Goal: Check status

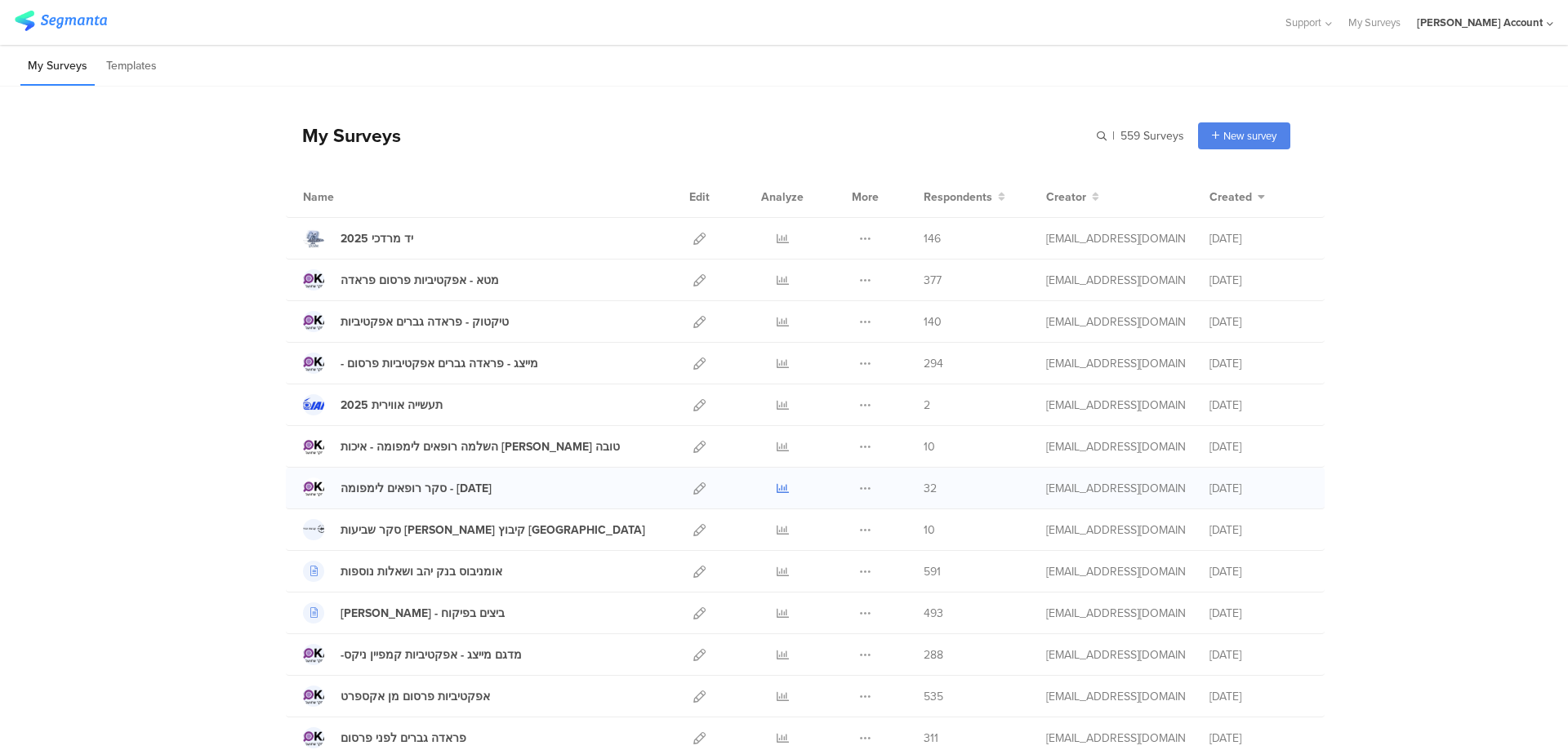
click at [777, 485] on icon at bounding box center [783, 489] width 12 height 12
